Goal: Task Accomplishment & Management: Manage account settings

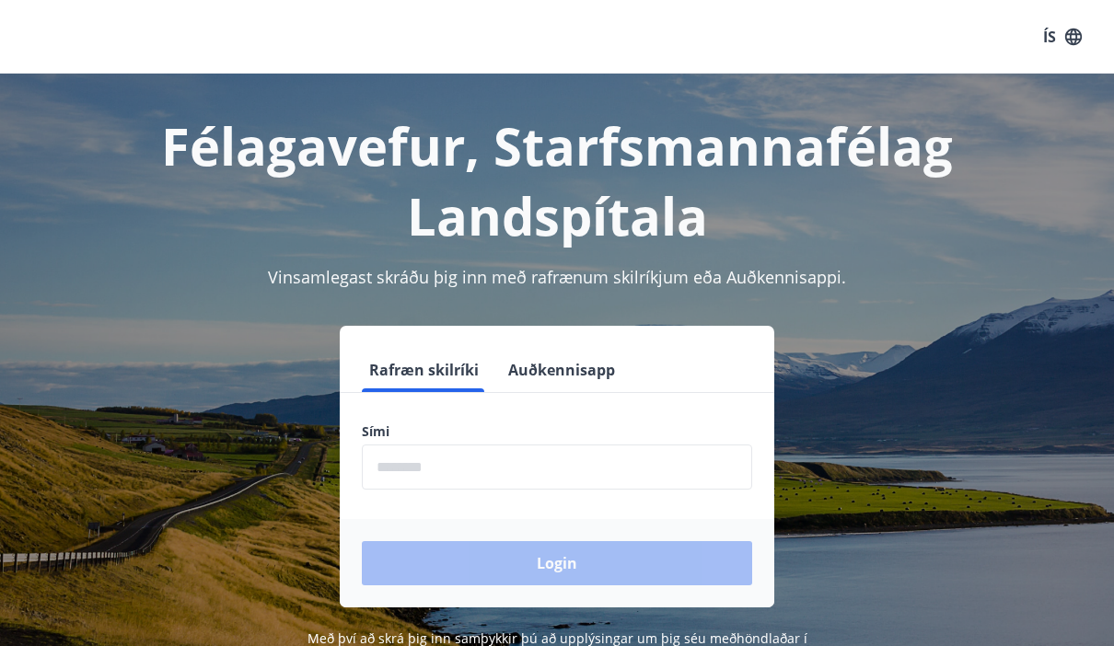
click at [660, 458] on input "phone" at bounding box center [557, 467] width 390 height 45
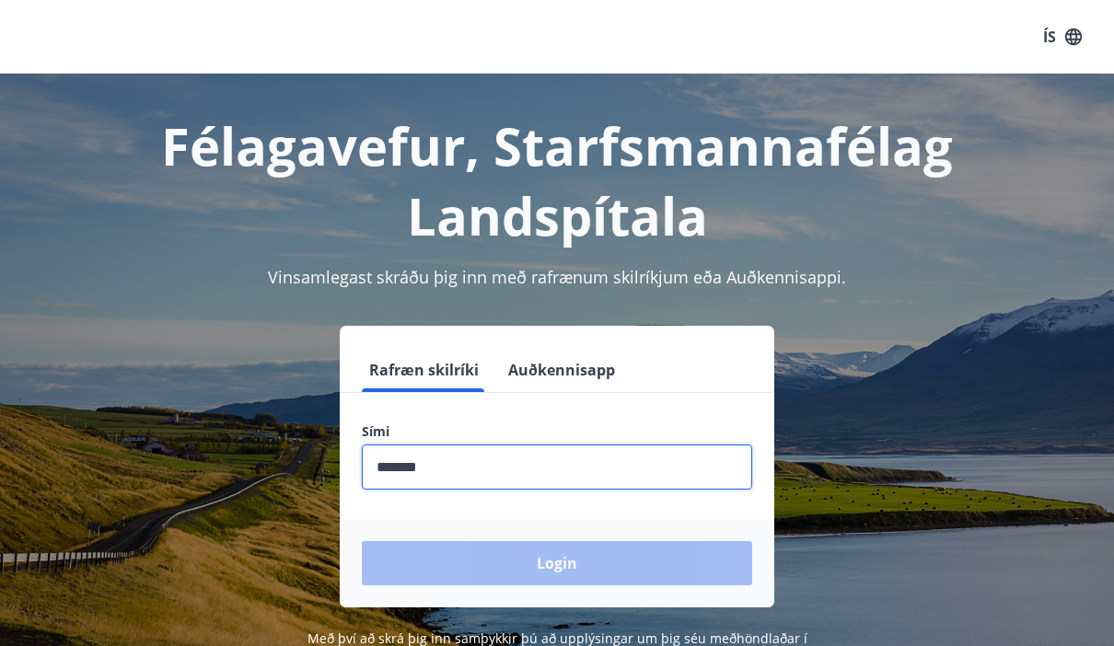
type input "********"
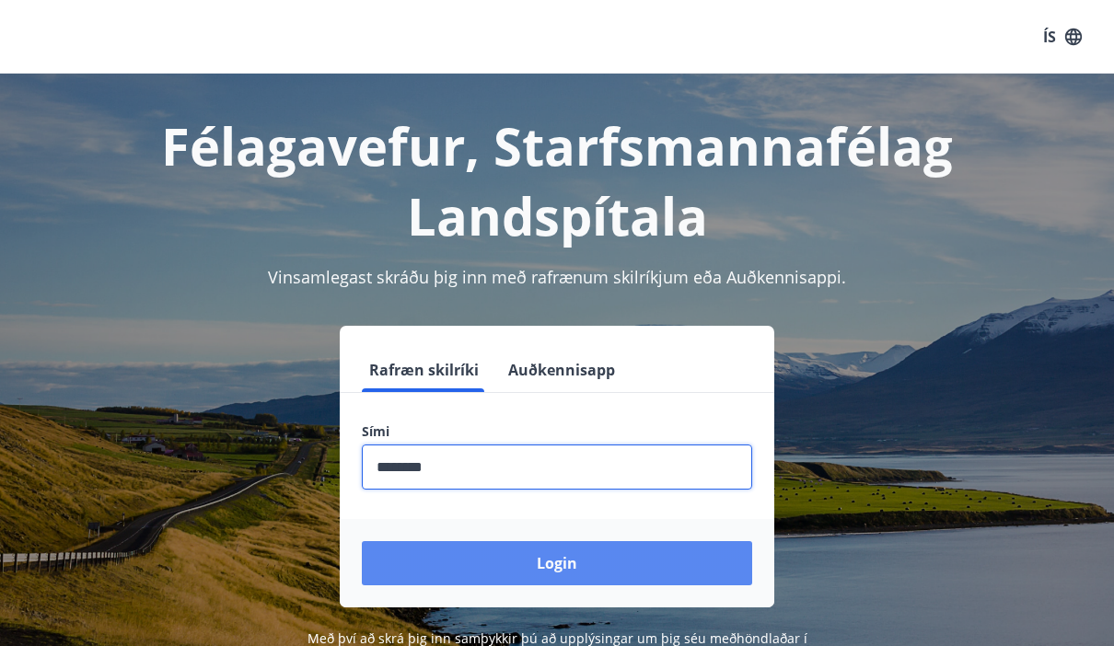
click at [655, 554] on button "Login" at bounding box center [557, 563] width 390 height 44
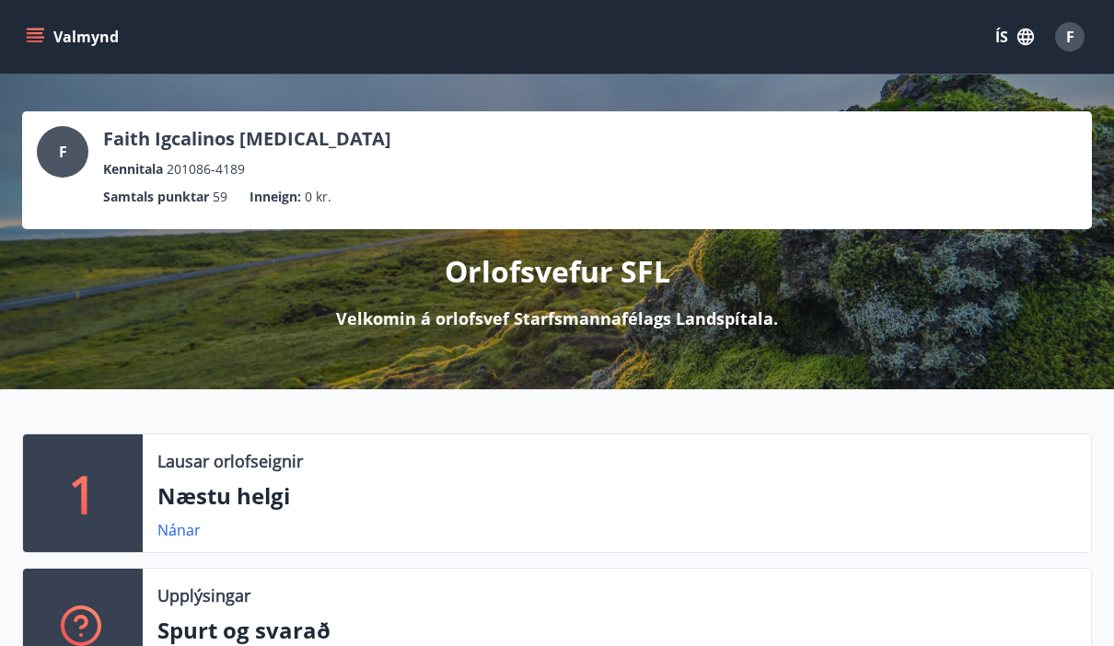
click at [991, 51] on button "ÍS" at bounding box center [1014, 36] width 59 height 33
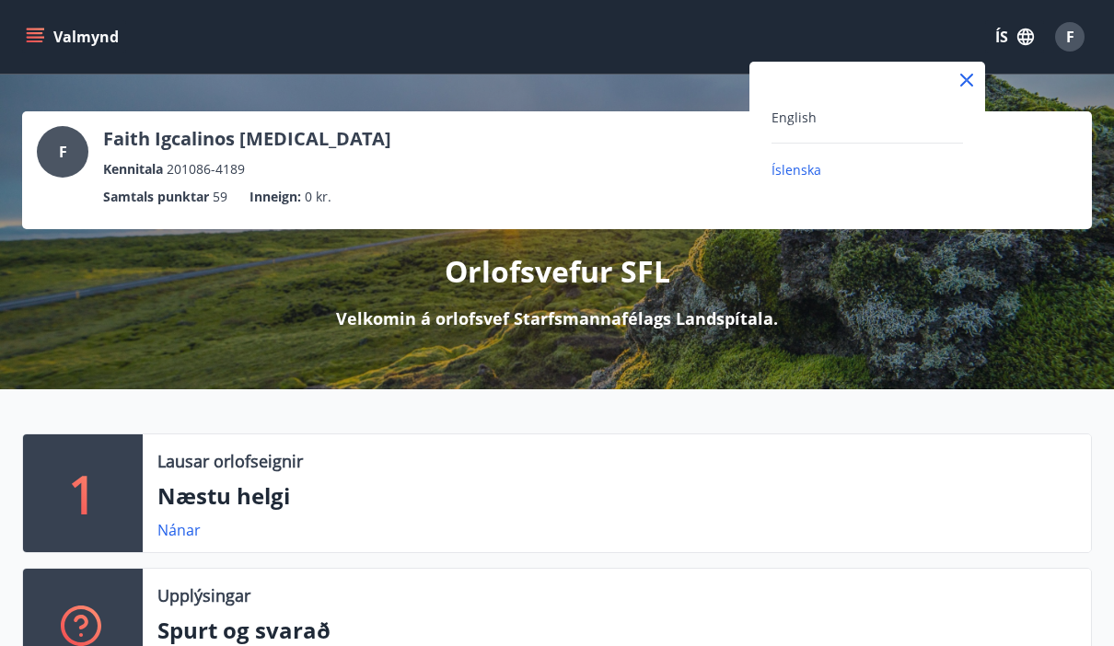
click at [890, 120] on div "English" at bounding box center [866, 117] width 191 height 22
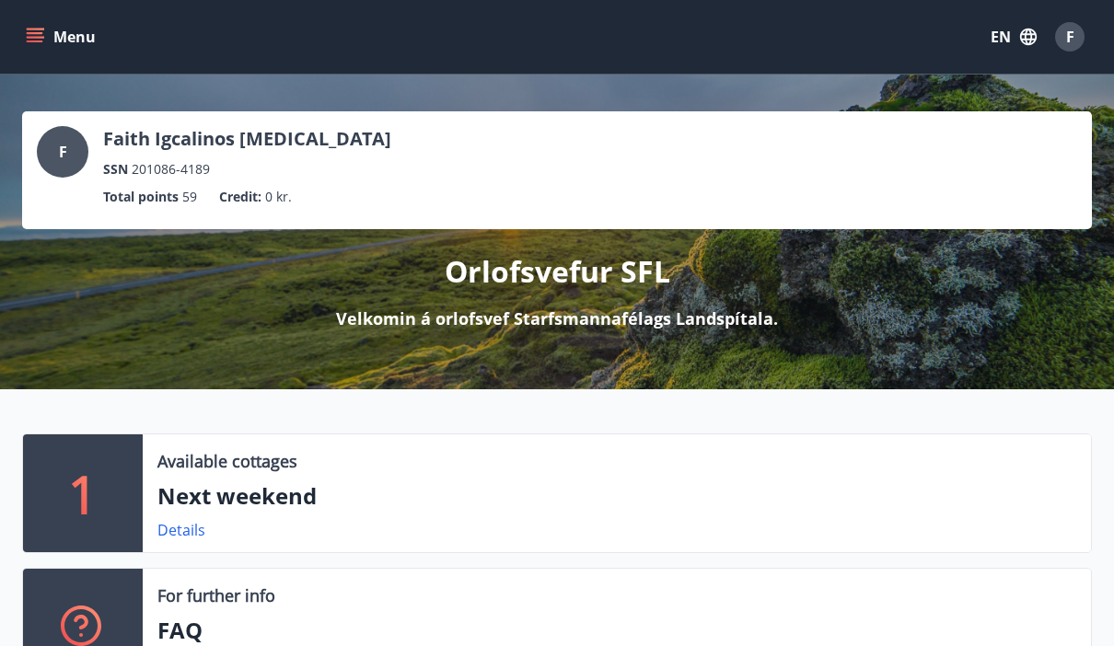
click at [47, 41] on button "Menu" at bounding box center [62, 36] width 81 height 33
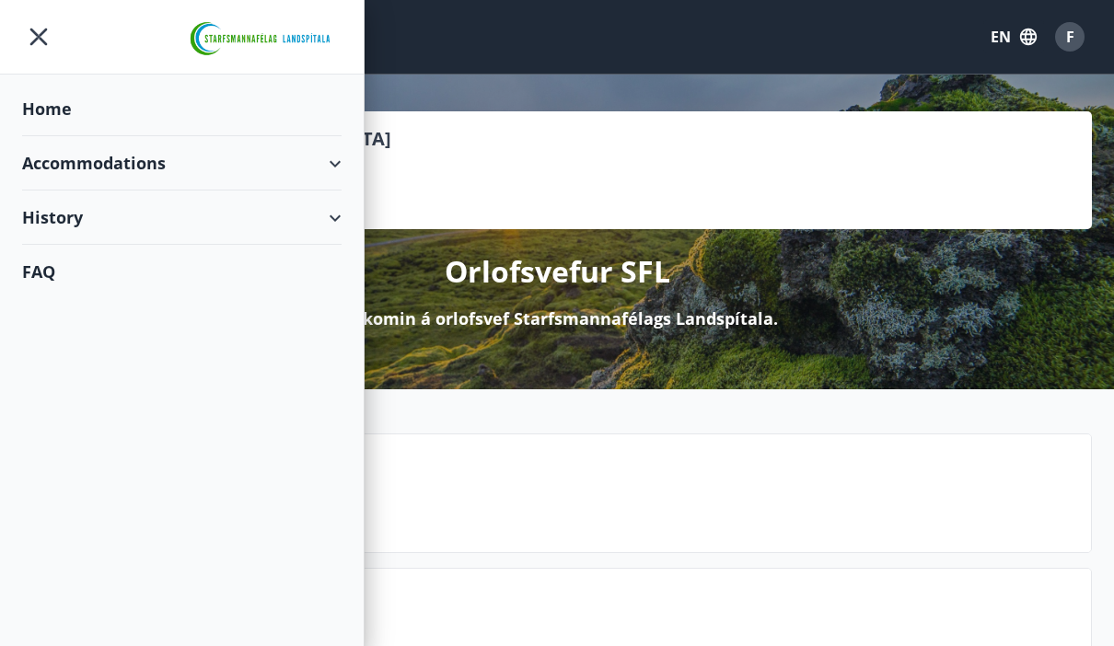
click at [47, 178] on div "Accommodations" at bounding box center [181, 163] width 319 height 54
click at [36, 295] on div "History" at bounding box center [181, 295] width 319 height 54
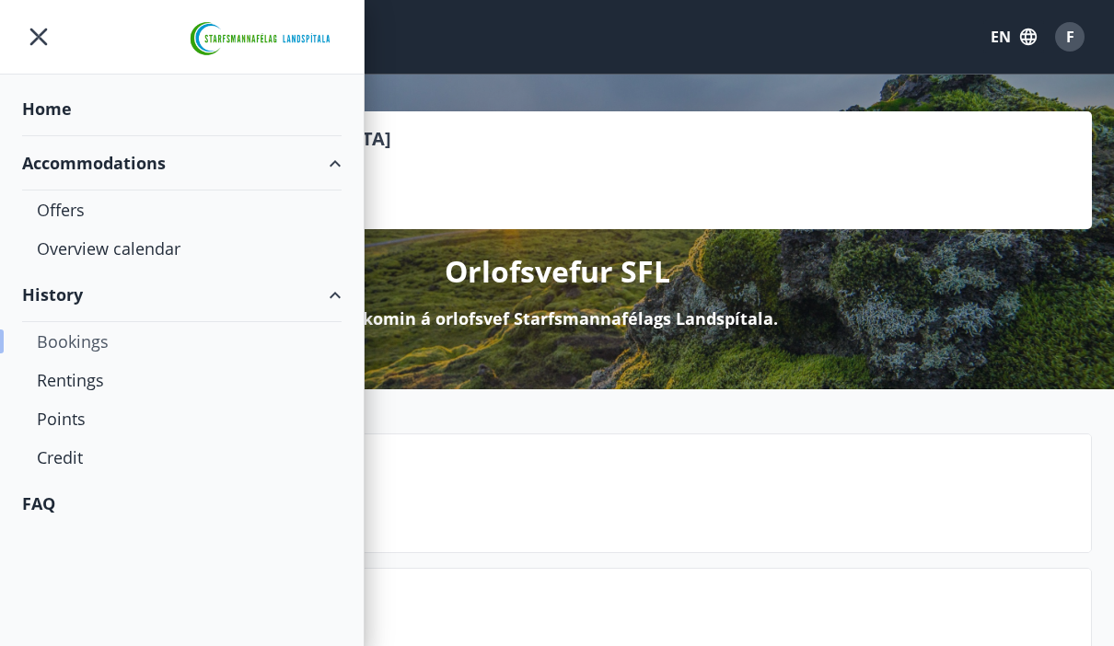
click at [46, 347] on div "Bookings" at bounding box center [182, 341] width 290 height 39
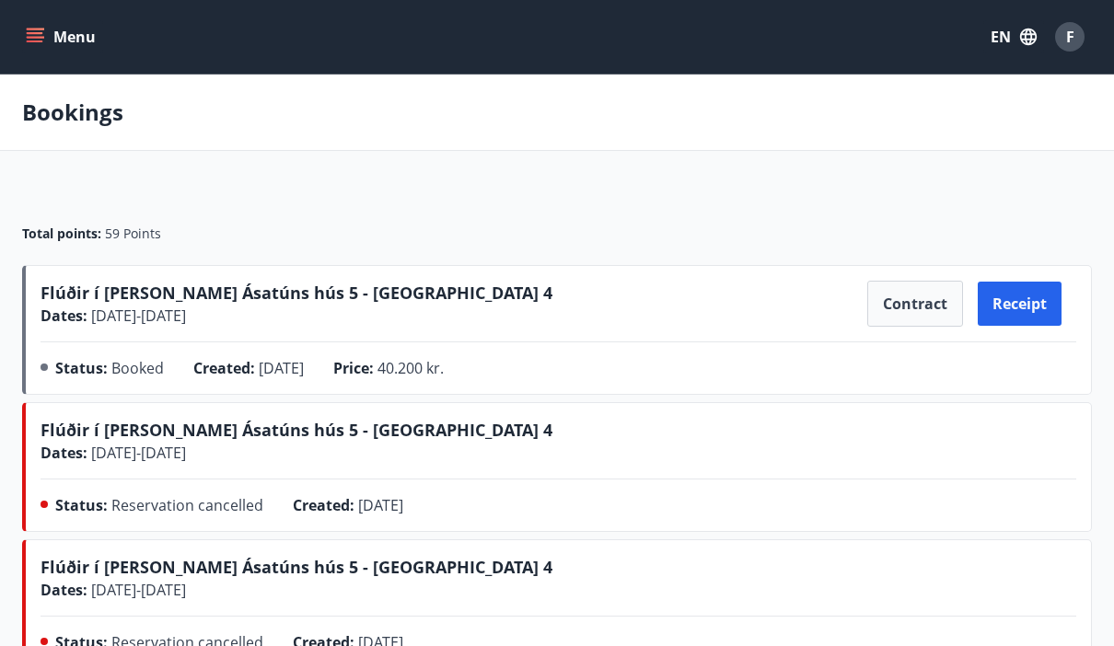
click at [66, 303] on span "Flúðir í [PERSON_NAME] Ásatúns hús 5 - [GEOGRAPHIC_DATA] 4" at bounding box center [297, 293] width 512 height 22
click at [918, 314] on button "Contract" at bounding box center [915, 304] width 96 height 46
